Goal: Task Accomplishment & Management: Complete application form

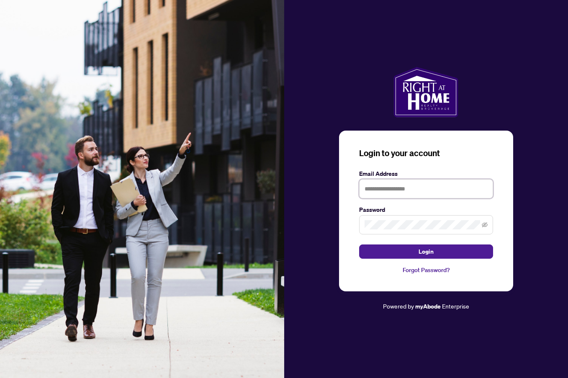
click at [390, 186] on input "text" at bounding box center [426, 188] width 134 height 19
type input "**********"
click at [446, 252] on button "Login" at bounding box center [426, 251] width 134 height 14
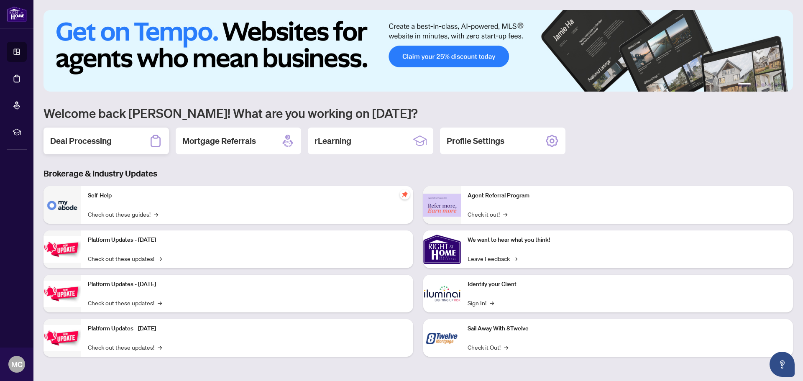
click at [108, 139] on h2 "Deal Processing" at bounding box center [81, 141] width 62 height 12
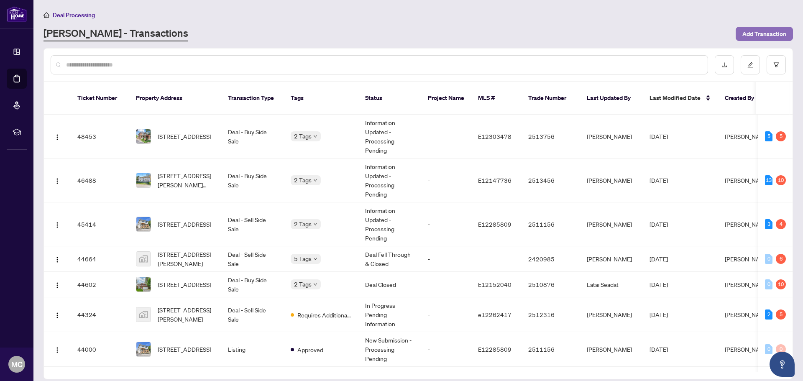
click at [567, 33] on span "Add Transaction" at bounding box center [765, 33] width 44 height 13
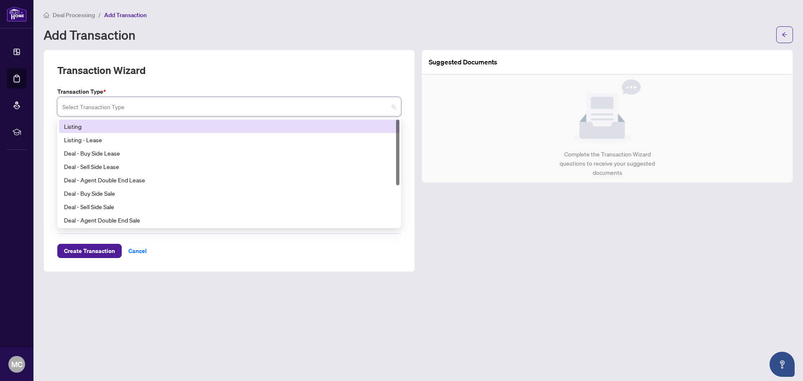
click at [148, 105] on input "search" at bounding box center [225, 108] width 326 height 18
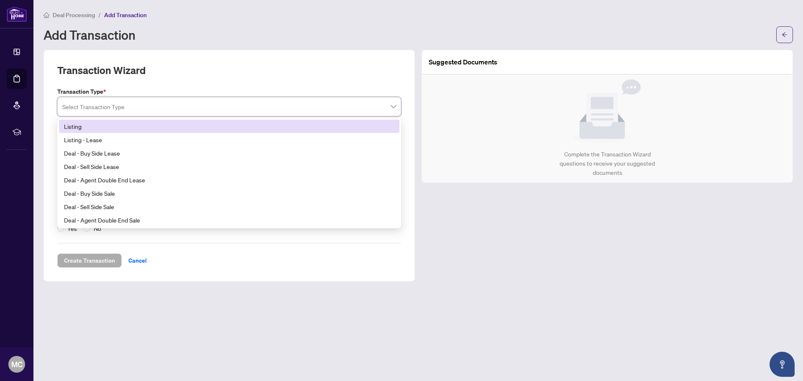
click at [567, 31] on div "Add Transaction" at bounding box center [408, 34] width 728 height 13
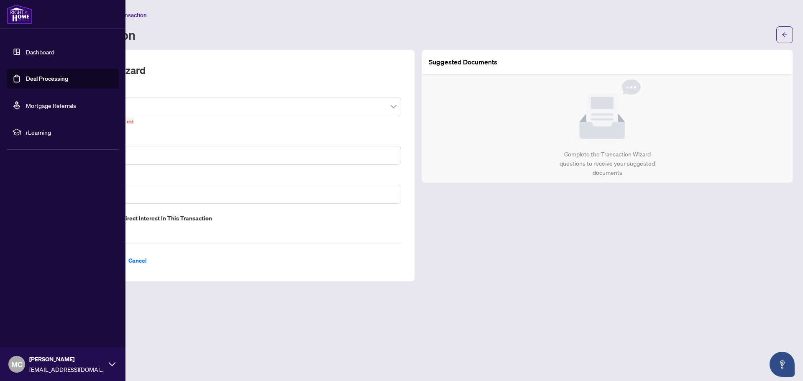
click at [51, 54] on link "Dashboard" at bounding box center [40, 52] width 28 height 8
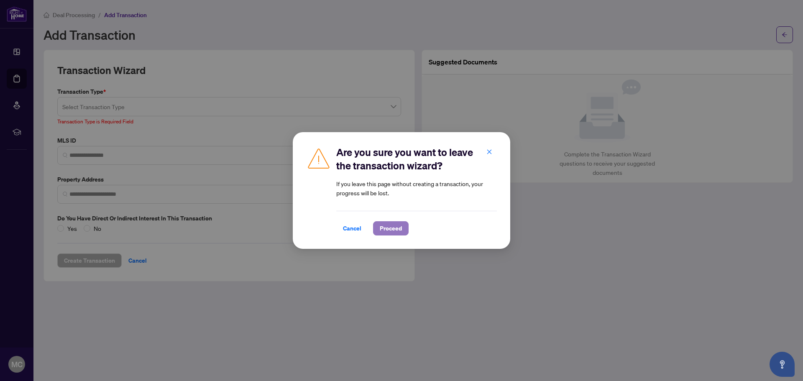
click at [386, 227] on span "Proceed" at bounding box center [391, 228] width 22 height 13
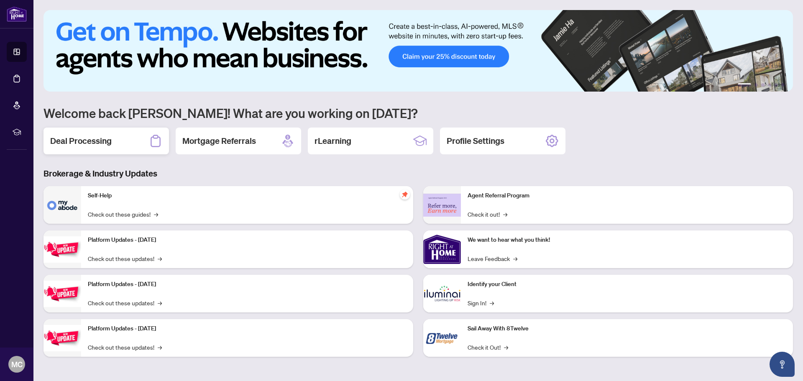
click at [82, 136] on h2 "Deal Processing" at bounding box center [81, 141] width 62 height 12
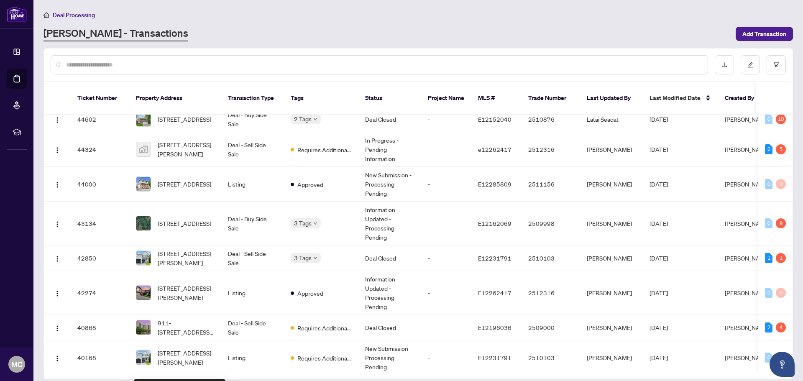
scroll to position [42, 0]
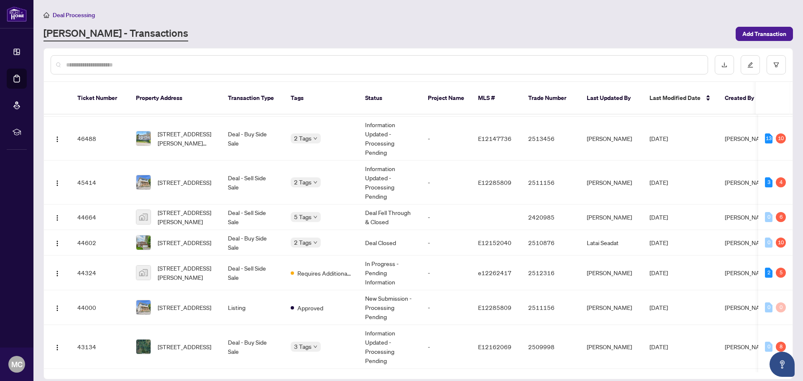
click at [158, 64] on input "text" at bounding box center [383, 64] width 635 height 9
type input "*****"
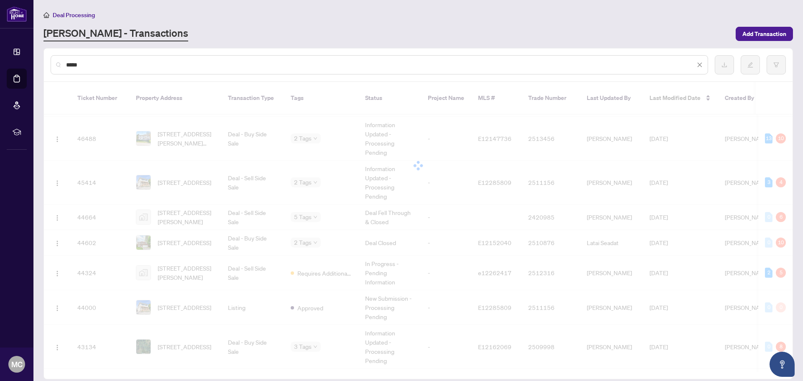
scroll to position [0, 0]
